Goal: Information Seeking & Learning: Learn about a topic

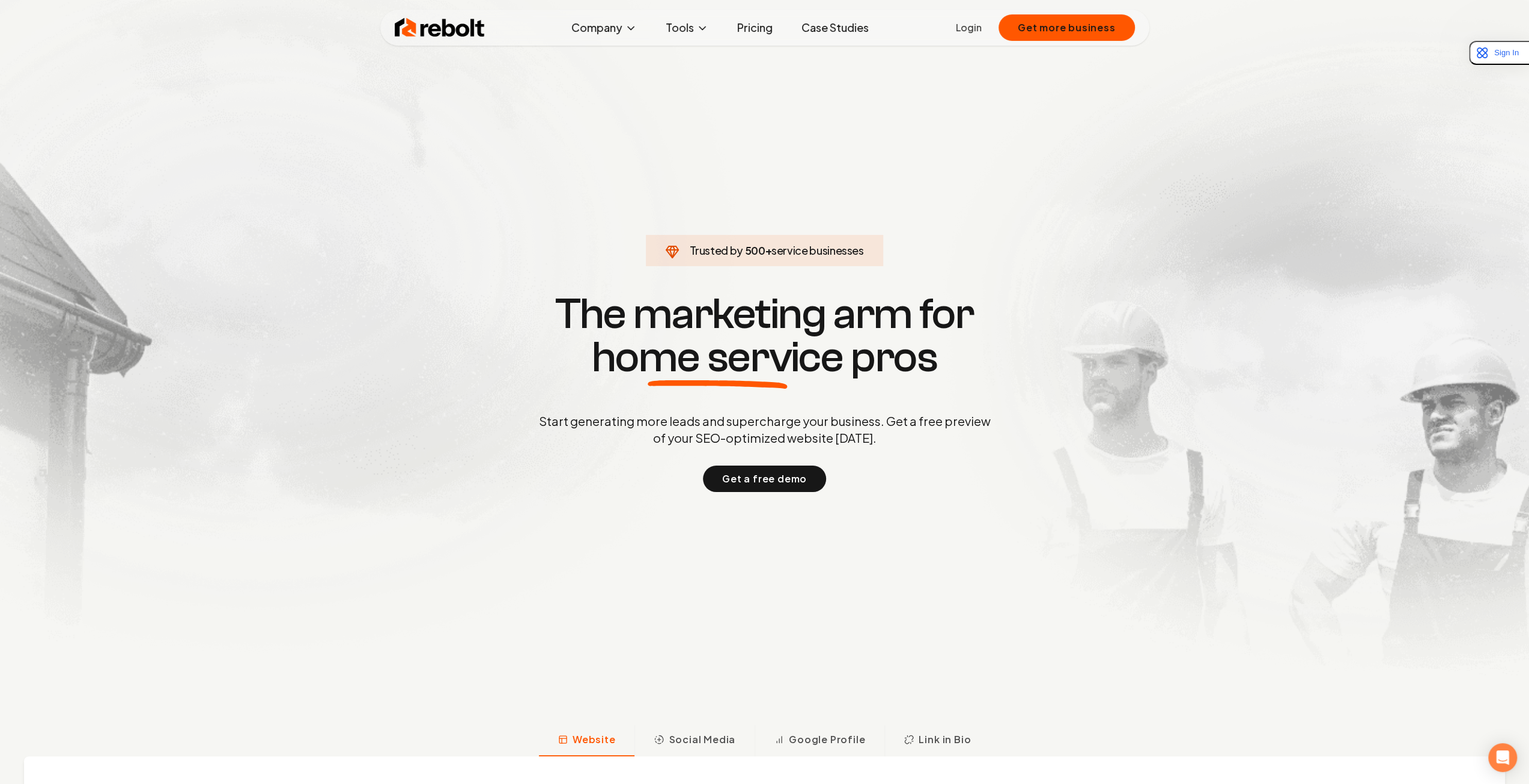
scroll to position [360, 0]
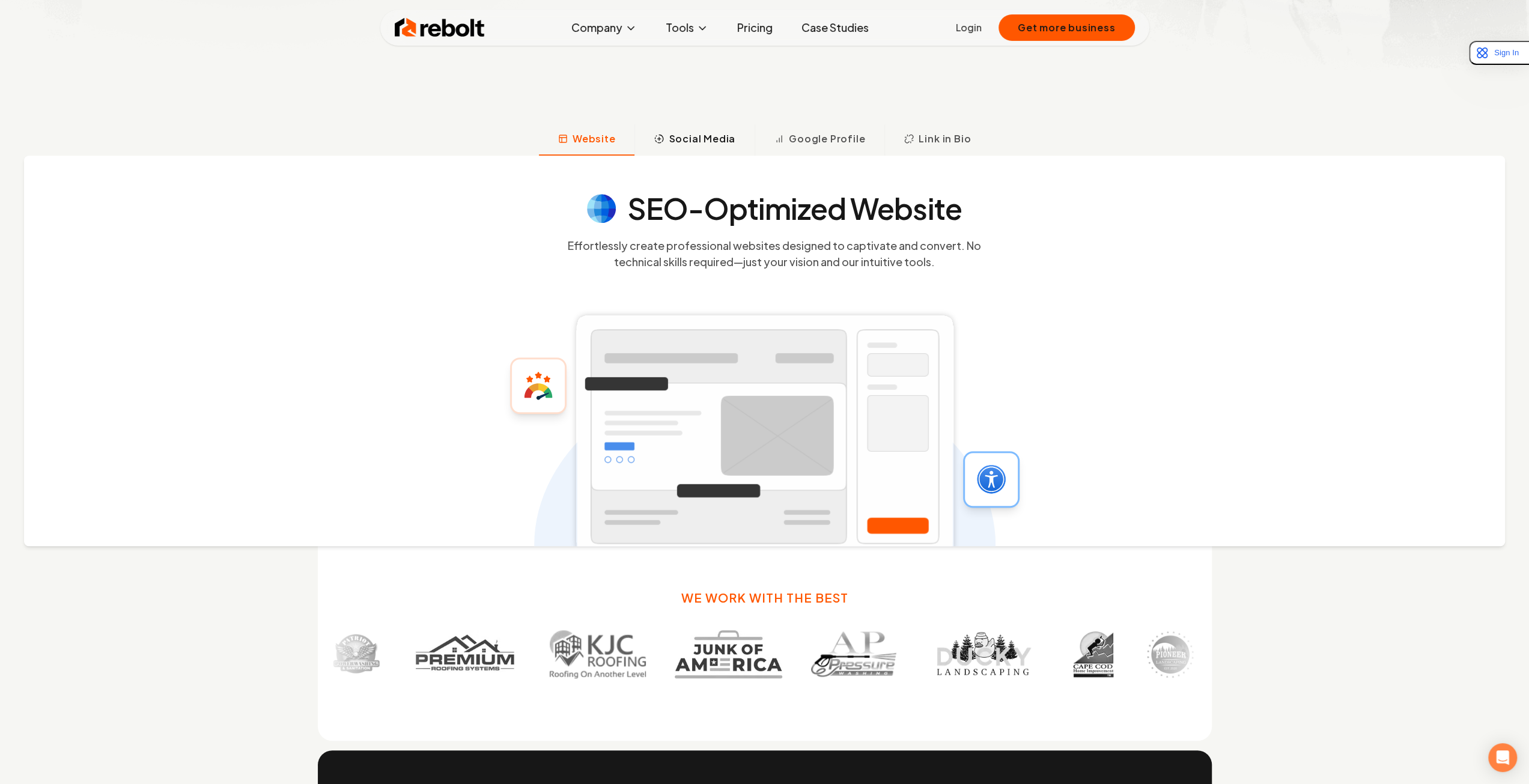
click at [710, 138] on span "Social Media" at bounding box center [702, 139] width 67 height 15
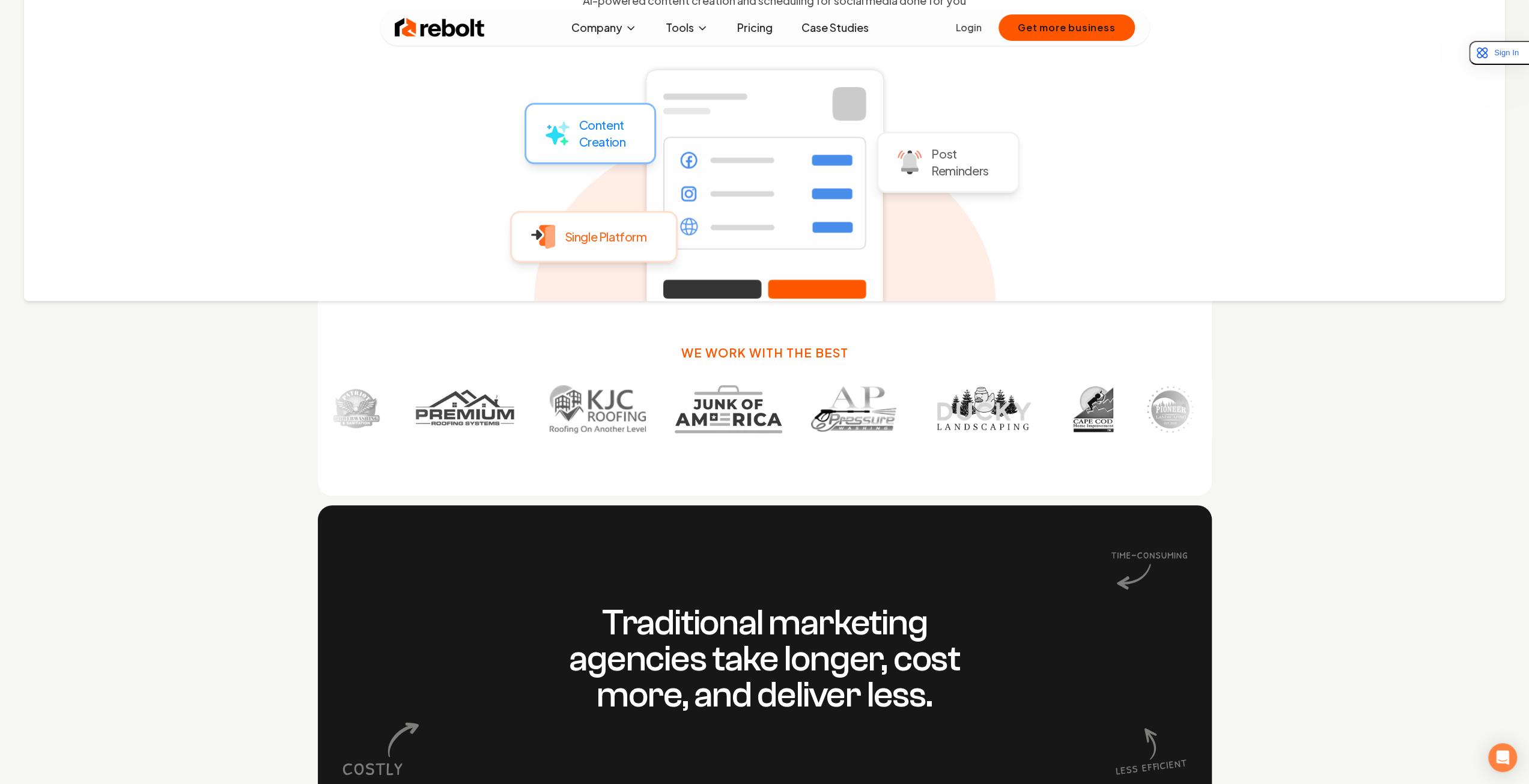
scroll to position [545, 0]
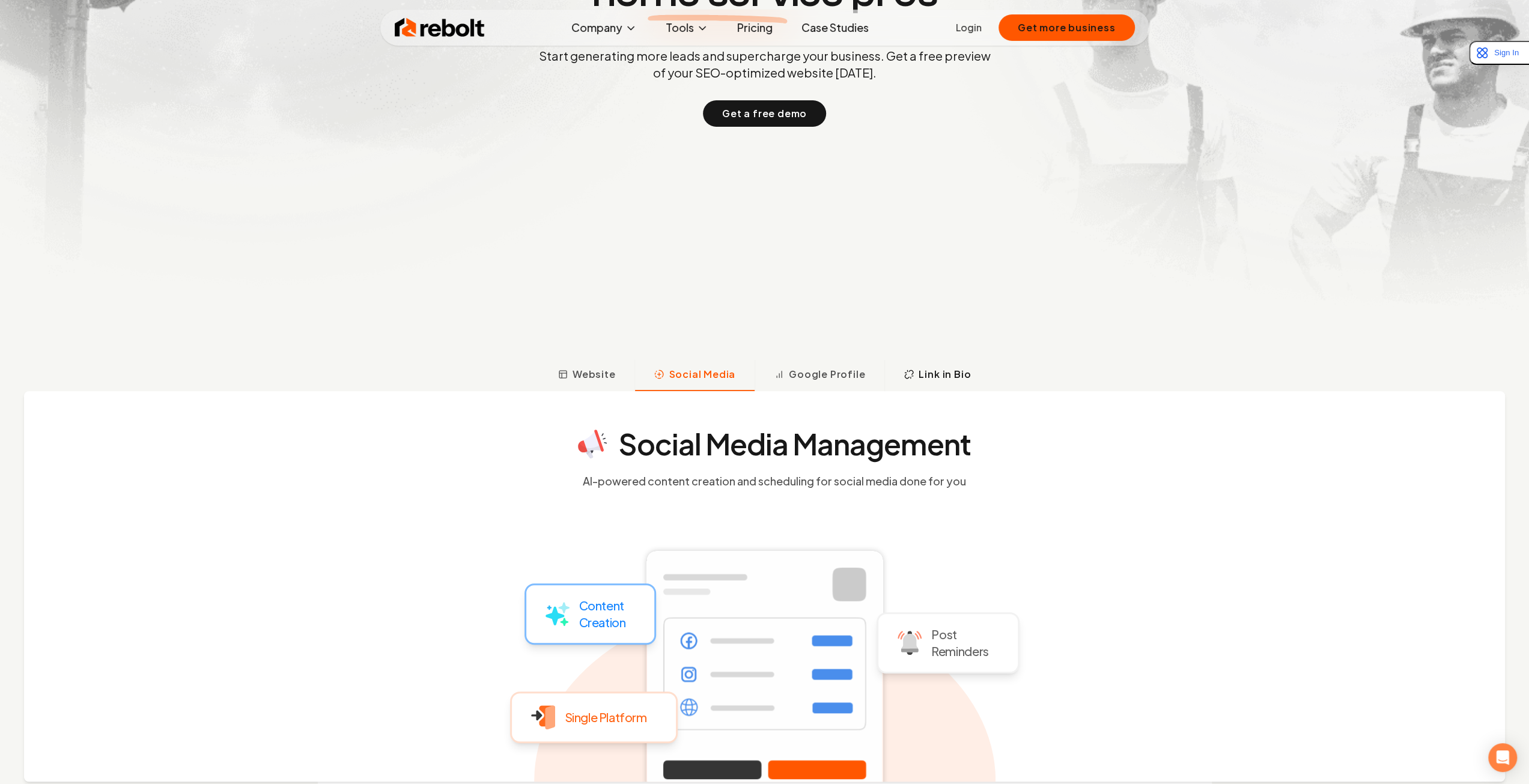
click at [906, 378] on icon at bounding box center [908, 374] width 10 height 10
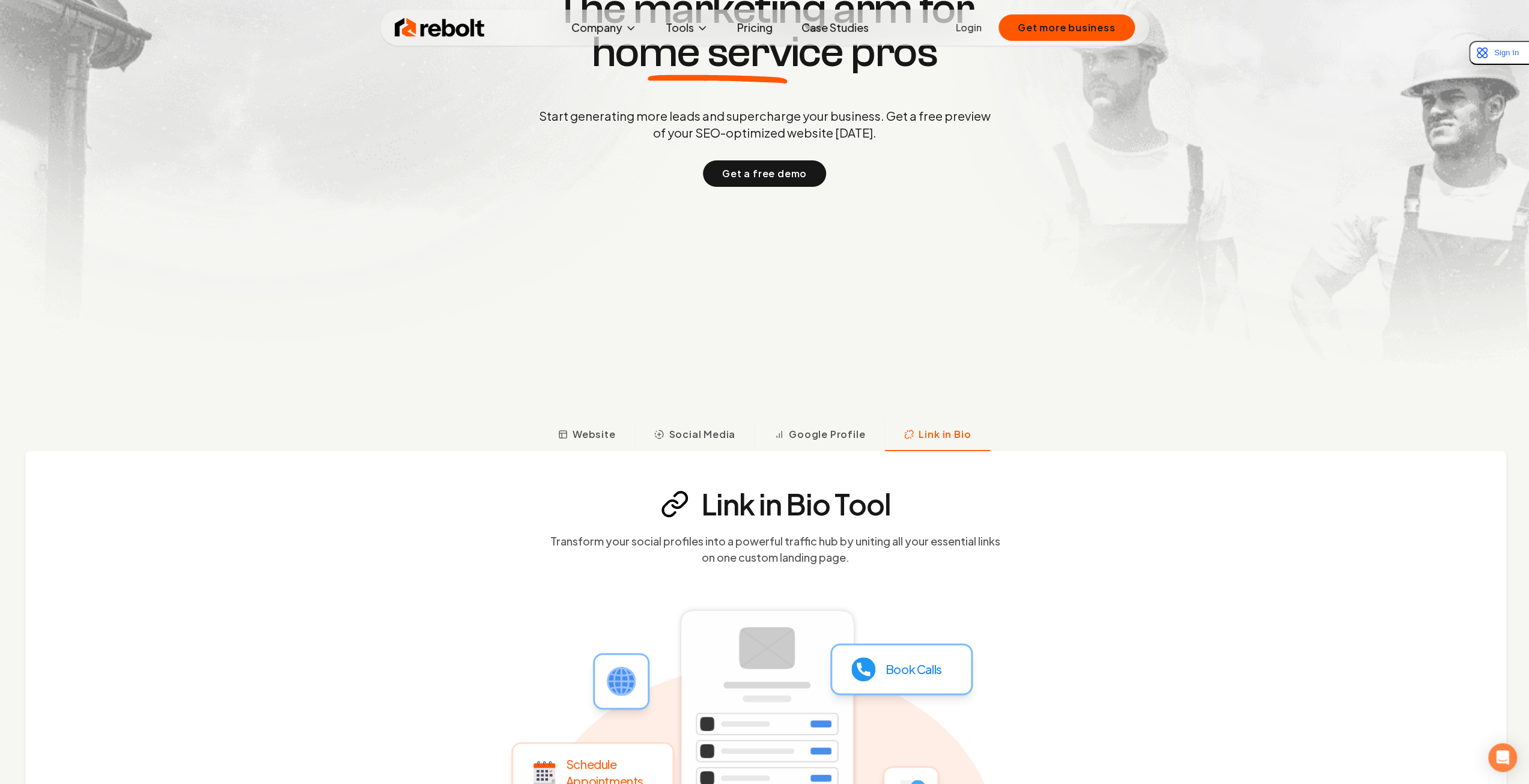
scroll to position [0, 0]
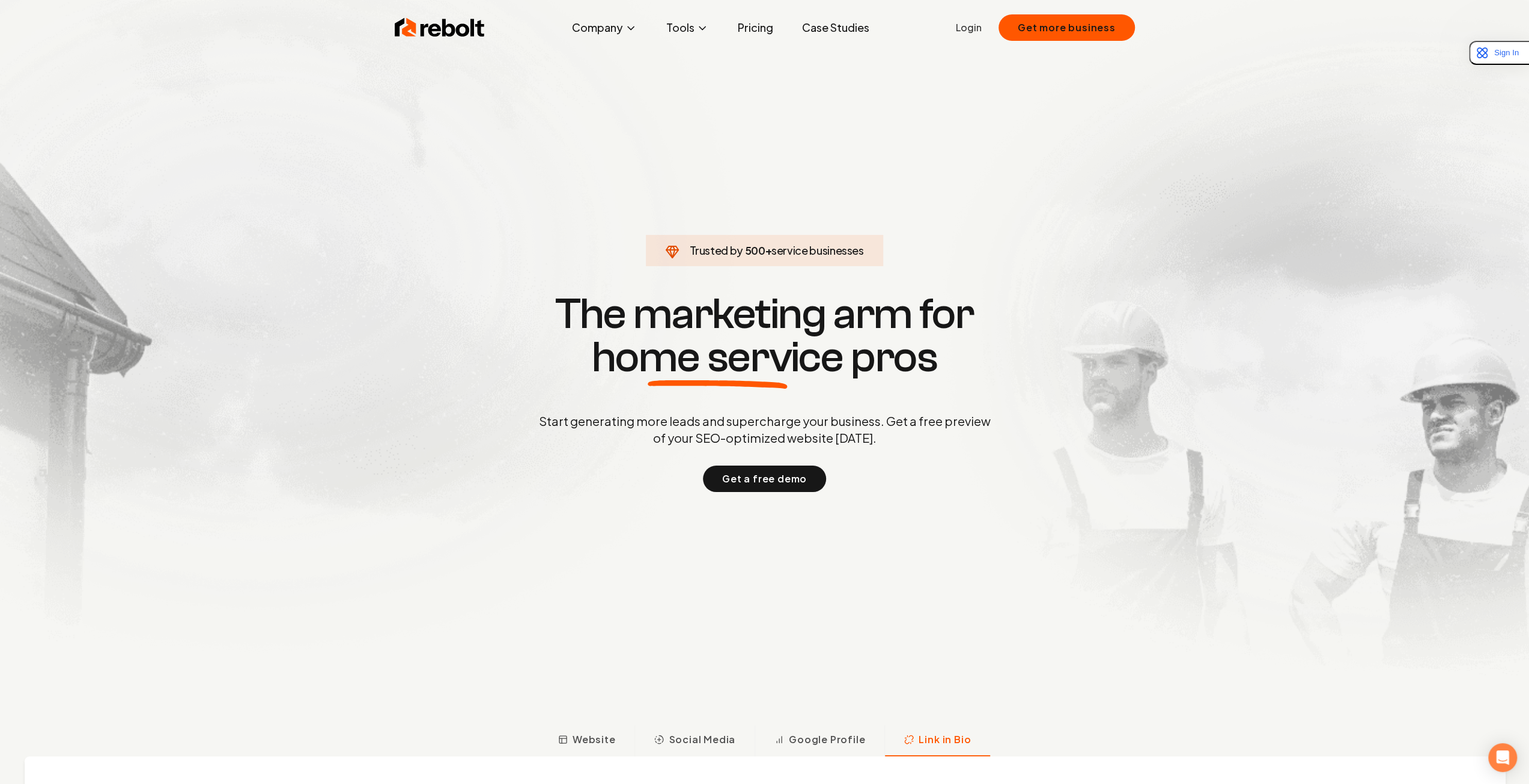
click at [834, 37] on link "Case Studies" at bounding box center [835, 28] width 87 height 24
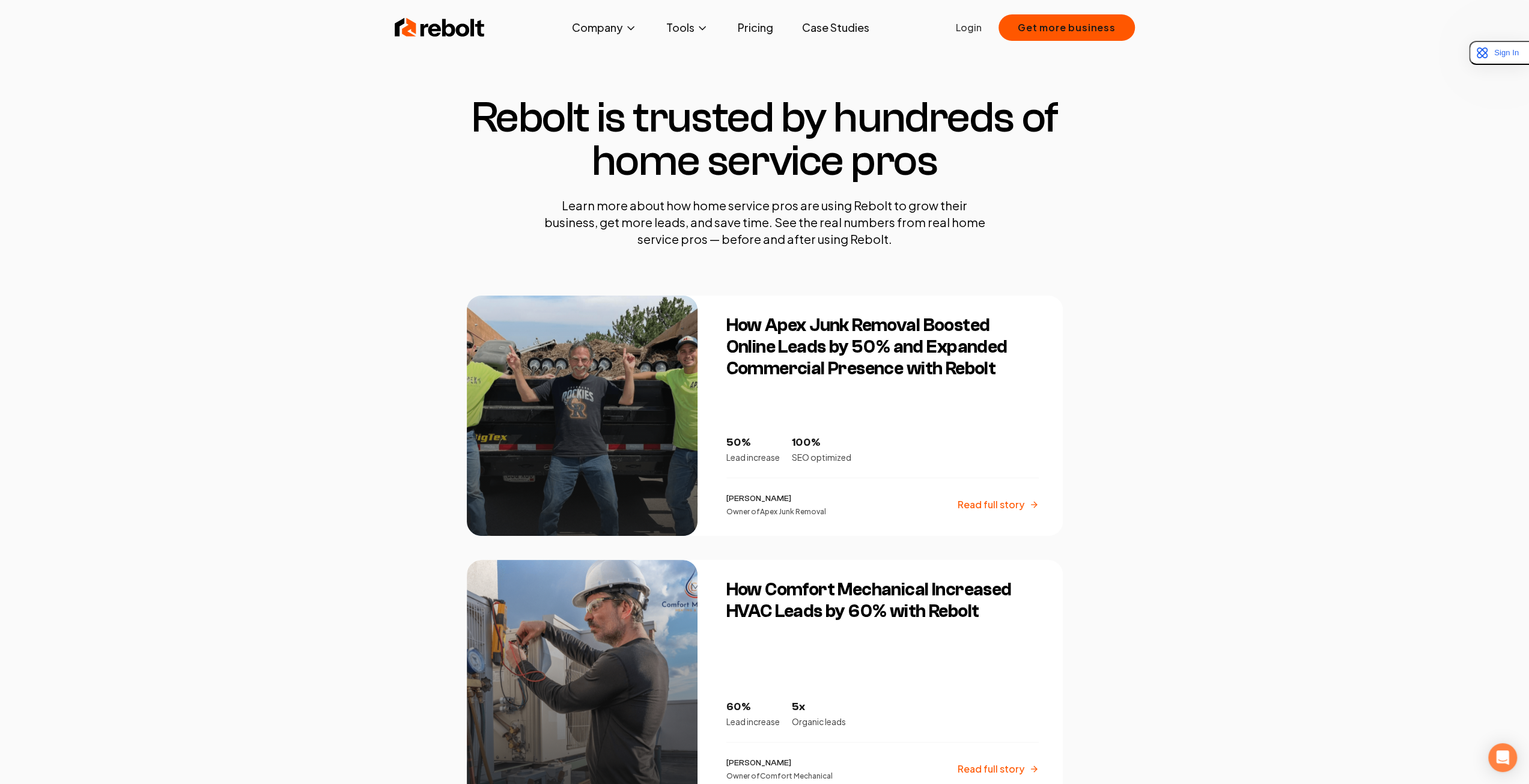
click at [734, 325] on h3 "How Apex Junk Removal Boosted Online Leads by 50% and Expanded Commercial Prese…" at bounding box center [882, 347] width 312 height 65
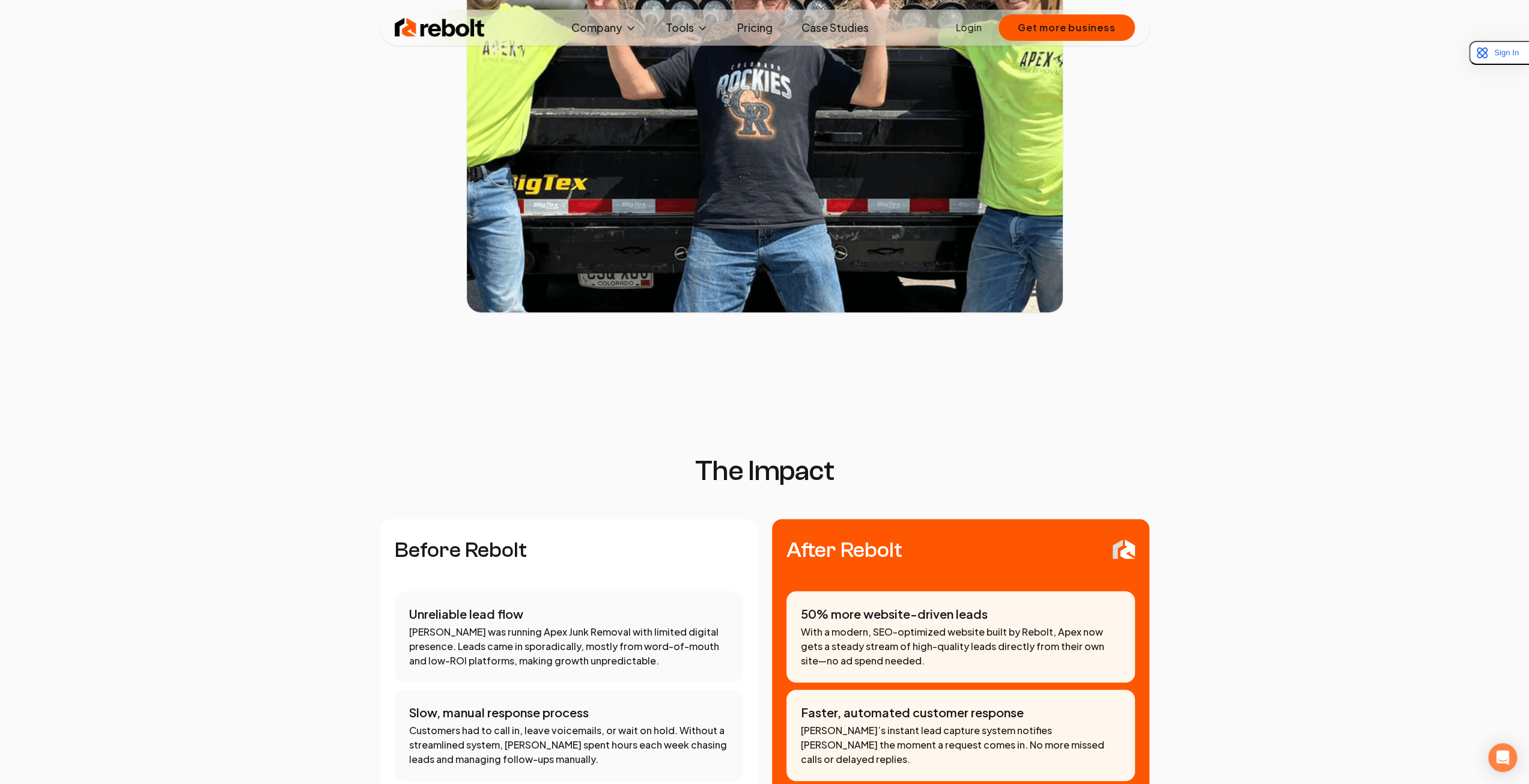
scroll to position [660, 0]
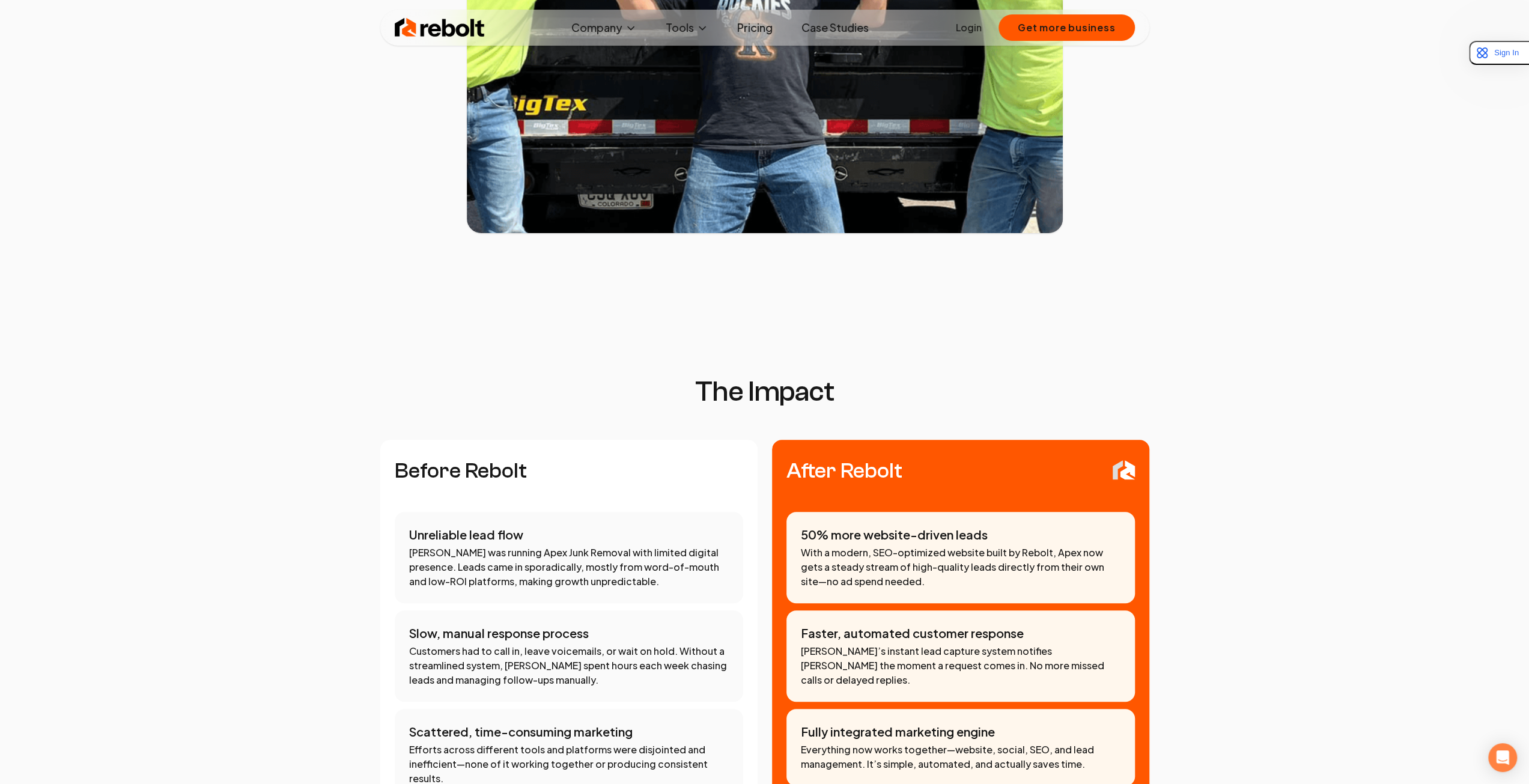
click at [476, 28] on img at bounding box center [440, 28] width 90 height 24
